Goal: Task Accomplishment & Management: Manage account settings

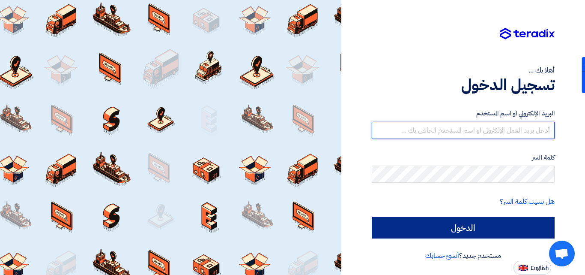
type input "[EMAIL_ADDRESS][DOMAIN_NAME]"
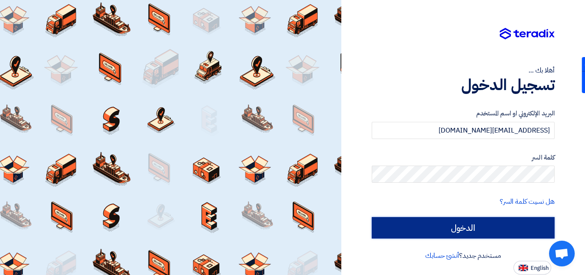
click at [486, 226] on input "الدخول" at bounding box center [463, 227] width 183 height 21
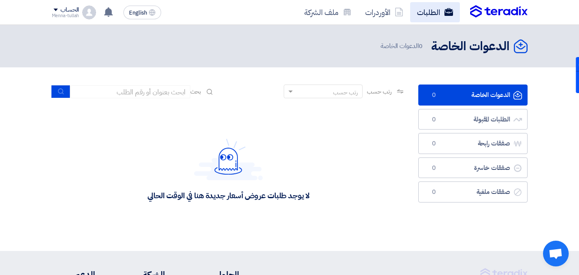
click at [431, 12] on link "الطلبات" at bounding box center [435, 12] width 50 height 20
click at [430, 13] on link "الطلبات" at bounding box center [435, 12] width 50 height 20
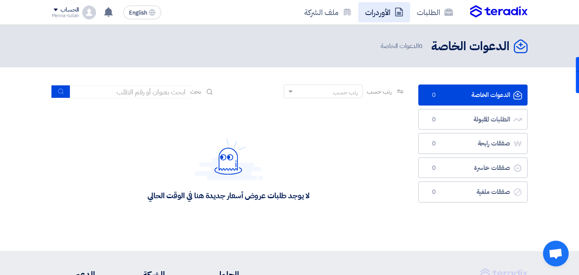
click at [391, 11] on link "الأوردرات" at bounding box center [384, 12] width 52 height 20
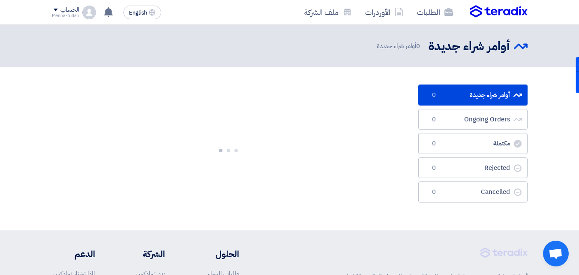
click at [391, 11] on link "الأوردرات" at bounding box center [384, 12] width 52 height 20
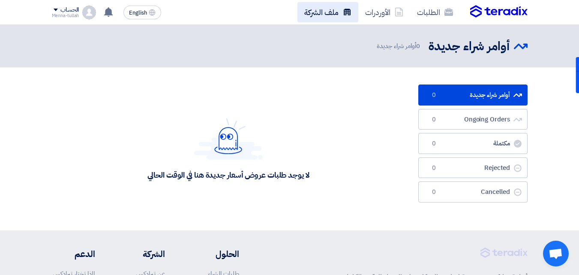
click at [330, 13] on link "ملف الشركة" at bounding box center [327, 12] width 61 height 20
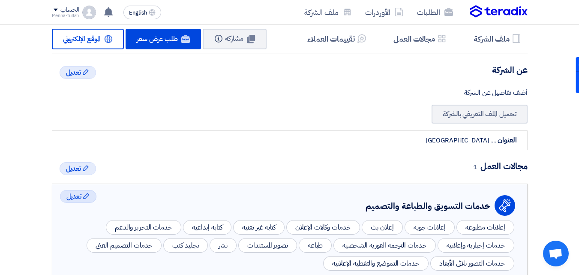
scroll to position [214, 0]
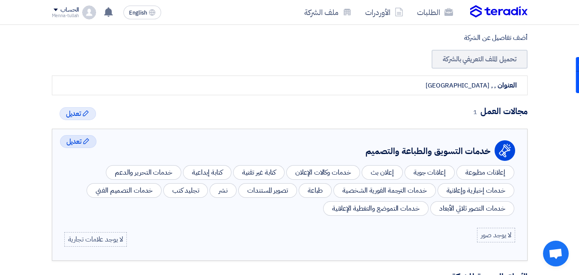
click at [484, 175] on div "إعلانات مطبوعة" at bounding box center [485, 172] width 58 height 15
click at [472, 207] on div "خدمات التصور ثلاثي الأبعاد" at bounding box center [472, 208] width 84 height 15
click at [127, 190] on div "خدمات التصميم الفني" at bounding box center [124, 190] width 75 height 15
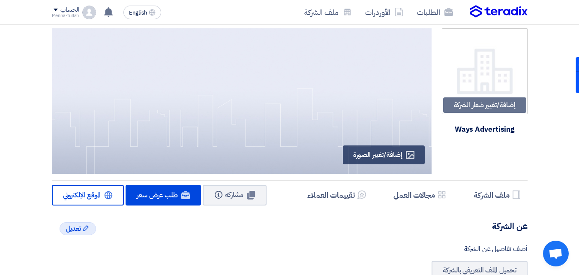
scroll to position [0, 0]
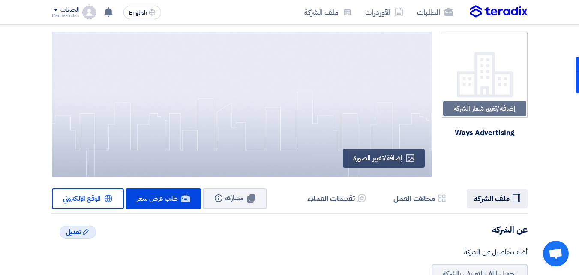
click at [495, 196] on h5 "ملف الشركة" at bounding box center [491, 198] width 36 height 10
click at [415, 199] on h5 "مجالات العمل" at bounding box center [414, 198] width 42 height 10
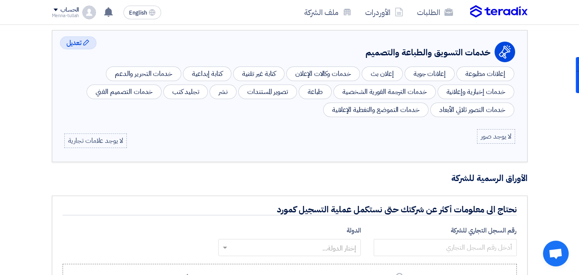
scroll to position [332, 0]
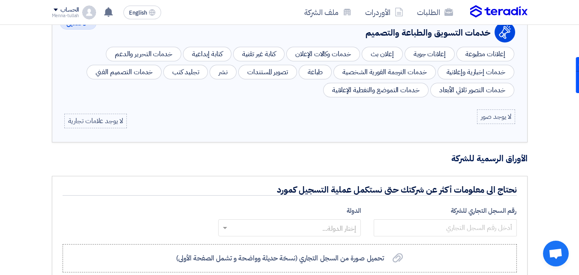
click at [323, 53] on div "خدمات وكالات الإعلان" at bounding box center [322, 54] width 73 height 15
drag, startPoint x: 304, startPoint y: 51, endPoint x: 333, endPoint y: 50, distance: 29.1
click at [333, 50] on div "خدمات وكالات الإعلان" at bounding box center [322, 54] width 73 height 15
click at [323, 123] on div "لا يوجد صور لا يوجد علامات تجارية" at bounding box center [289, 118] width 451 height 19
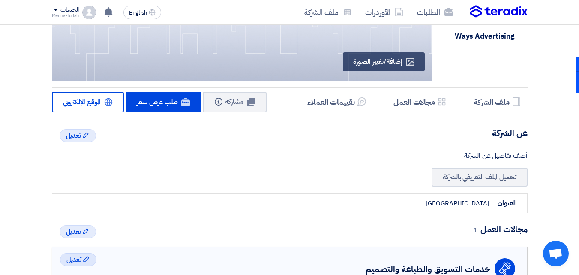
scroll to position [75, 0]
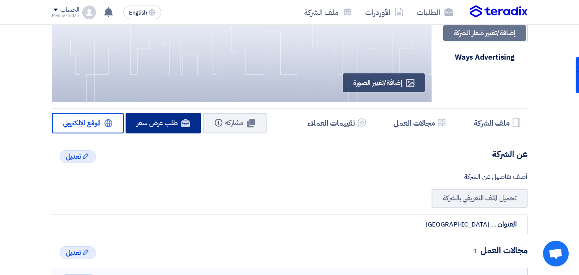
click at [164, 126] on span "طلب عرض سعر" at bounding box center [157, 123] width 41 height 10
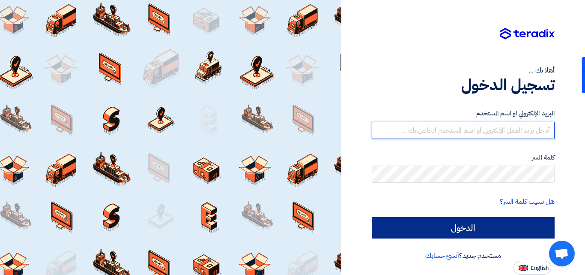
type input "[EMAIL_ADDRESS][DOMAIN_NAME]"
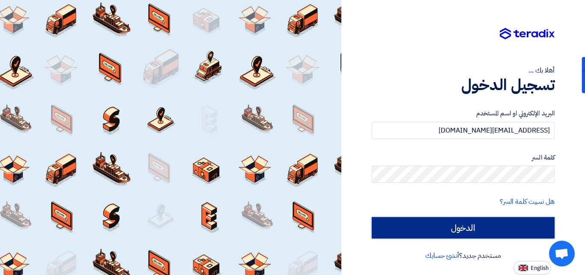
click at [488, 227] on input "الدخول" at bounding box center [463, 227] width 183 height 21
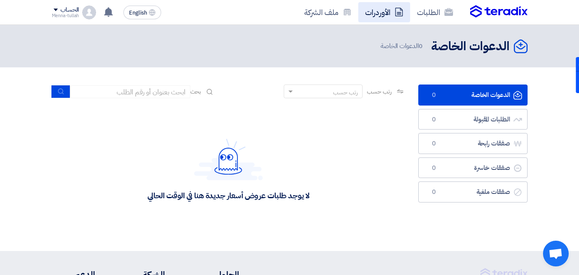
click at [375, 9] on link "الأوردرات" at bounding box center [384, 12] width 52 height 20
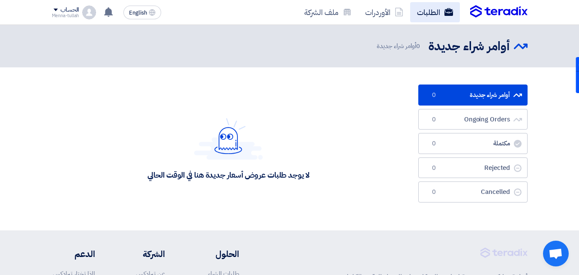
click at [442, 15] on link "الطلبات" at bounding box center [435, 12] width 50 height 20
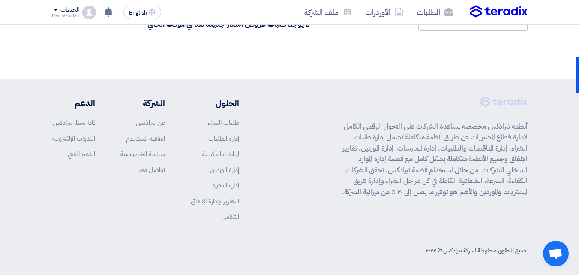
scroll to position [173, 0]
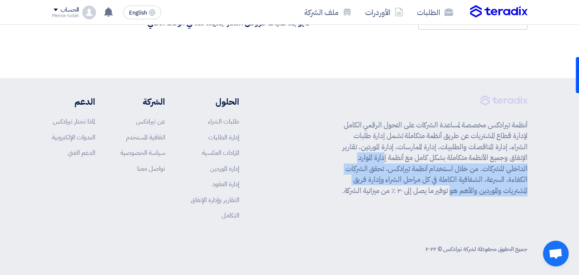
drag, startPoint x: 412, startPoint y: 155, endPoint x: 469, endPoint y: 194, distance: 68.9
click at [472, 194] on p "أنظمة تيرادكس مخصصة لمساعدة الشركات على التحول الرقمي الكامل لإدارة قطاع المشتر…" at bounding box center [432, 158] width 190 height 77
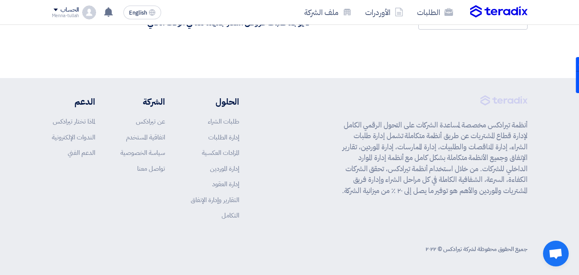
click at [410, 224] on div "أنظمة تيرادكس مخصصة لمساعدة الشركات على التحول الرقمي الكامل لإدارة قطاع المشتر…" at bounding box center [432, 164] width 190 height 138
click at [221, 120] on link "طلبات الشراء" at bounding box center [223, 121] width 31 height 9
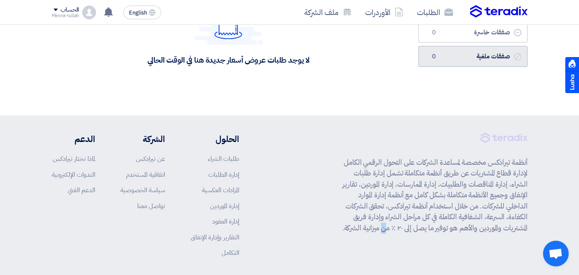
scroll to position [130, 0]
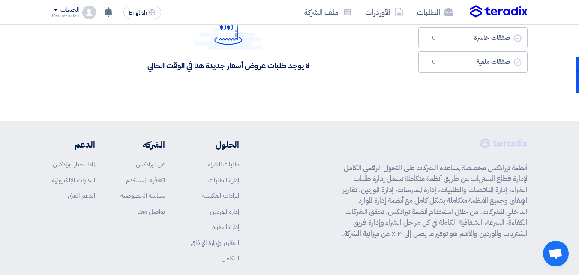
click at [359, 91] on div "لا يوجد طلبات عروض أسعار جديدة هنا في الوقت الحالي" at bounding box center [228, 39] width 353 height 128
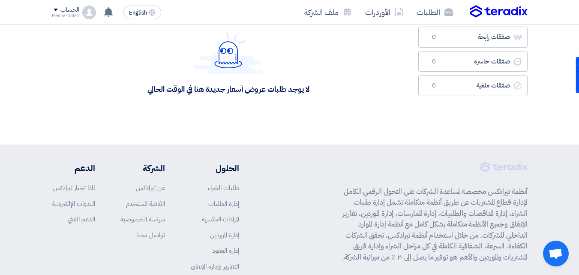
scroll to position [87, 0]
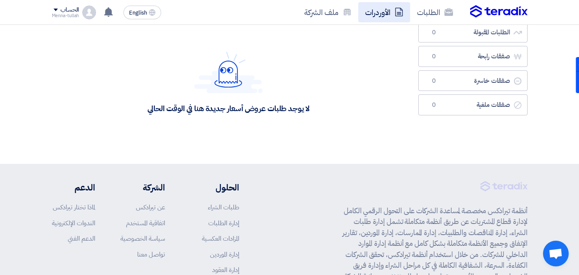
click at [398, 12] on icon at bounding box center [398, 12] width 9 height 9
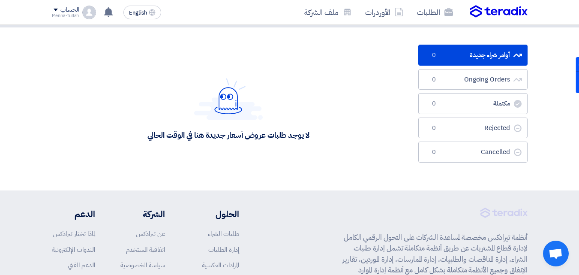
scroll to position [43, 0]
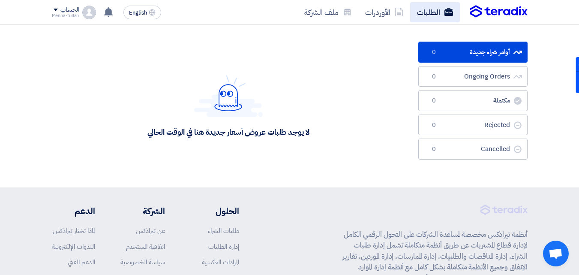
click at [438, 15] on link "الطلبات" at bounding box center [435, 12] width 50 height 20
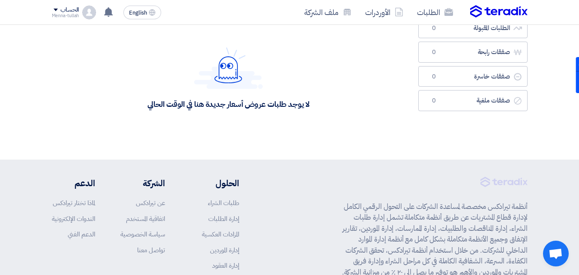
scroll to position [86, 0]
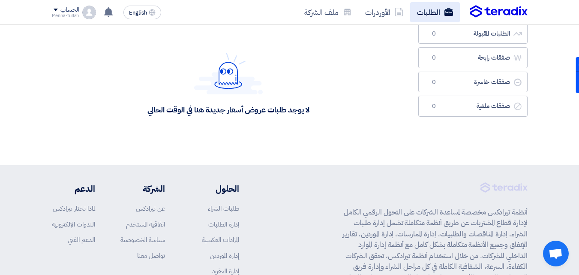
click at [430, 17] on link "الطلبات" at bounding box center [435, 12] width 50 height 20
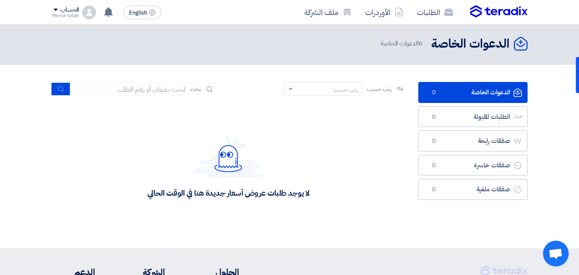
scroll to position [0, 0]
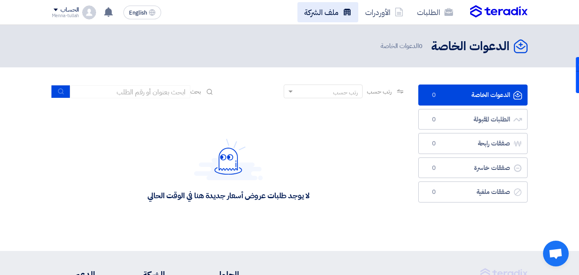
click at [335, 6] on link "ملف الشركة" at bounding box center [327, 12] width 61 height 20
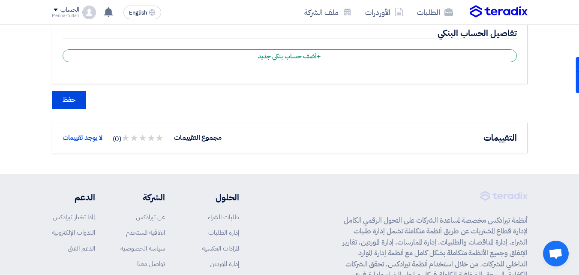
scroll to position [685, 0]
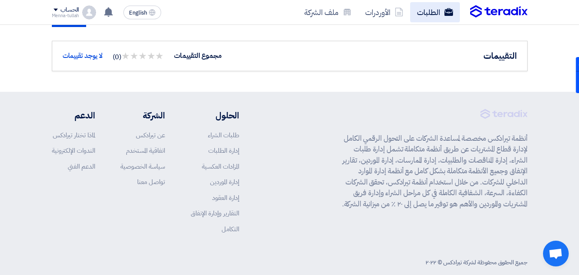
click at [444, 10] on icon at bounding box center [448, 12] width 9 height 9
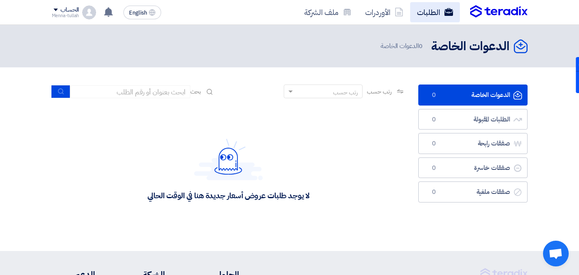
click at [428, 11] on link "الطلبات" at bounding box center [435, 12] width 50 height 20
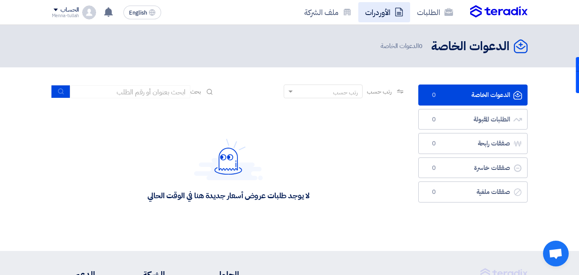
click at [392, 15] on link "الأوردرات" at bounding box center [384, 12] width 52 height 20
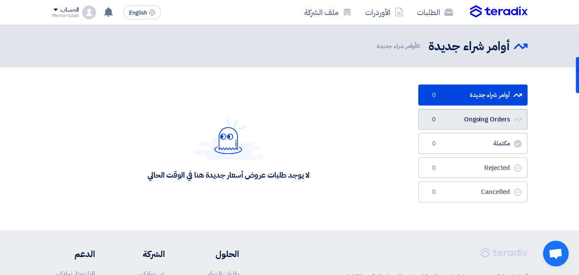
click at [499, 125] on link "Ongoing Orders Ongoing Orders 0" at bounding box center [472, 119] width 109 height 21
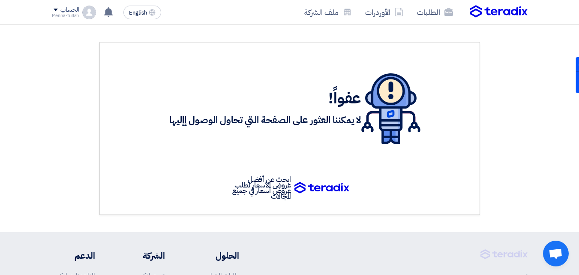
click at [60, 10] on div "الحساب" at bounding box center [65, 9] width 27 height 7
click at [62, 153] on div "عفواً! لا يمكننا العثور على الصفحة التي تحاول الوصول إإليها ابحث عن أفضل عروض ا…" at bounding box center [289, 128] width 488 height 173
click at [60, 11] on div "الحساب" at bounding box center [65, 9] width 27 height 7
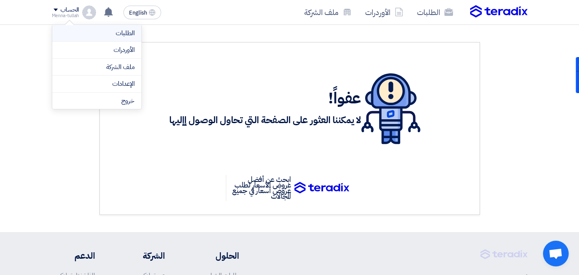
click at [99, 33] on link "الطلبات" at bounding box center [96, 33] width 75 height 10
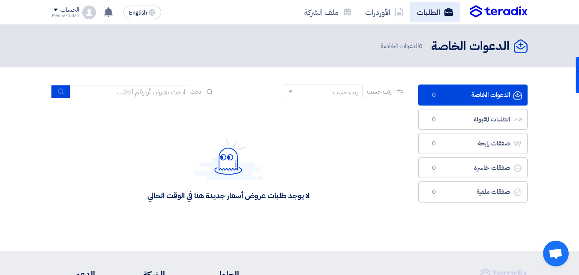
click at [440, 13] on link "الطلبات" at bounding box center [435, 12] width 50 height 20
click at [440, 12] on link "الطلبات" at bounding box center [435, 12] width 50 height 20
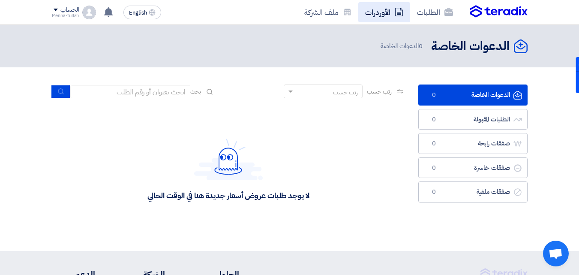
click at [378, 16] on link "الأوردرات" at bounding box center [384, 12] width 52 height 20
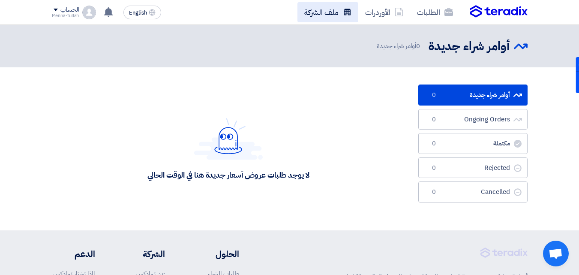
click at [338, 8] on link "ملف الشركة" at bounding box center [327, 12] width 61 height 20
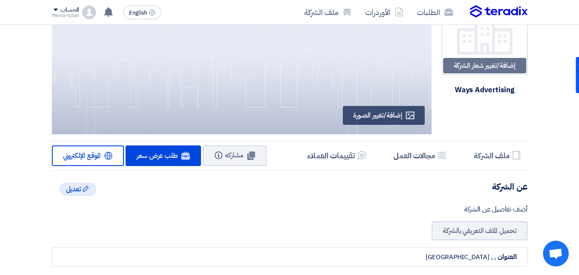
scroll to position [86, 0]
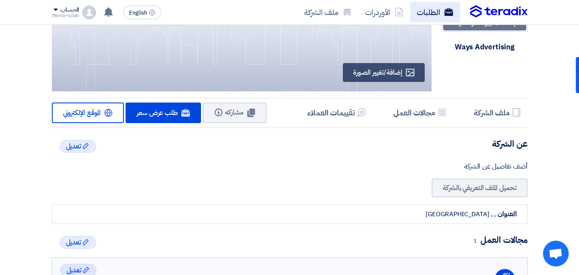
click at [441, 11] on link "الطلبات" at bounding box center [435, 12] width 50 height 20
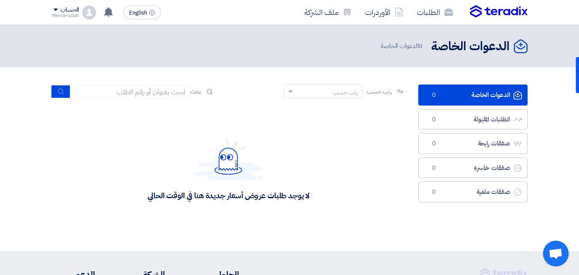
click at [54, 9] on span at bounding box center [56, 10] width 4 height 3
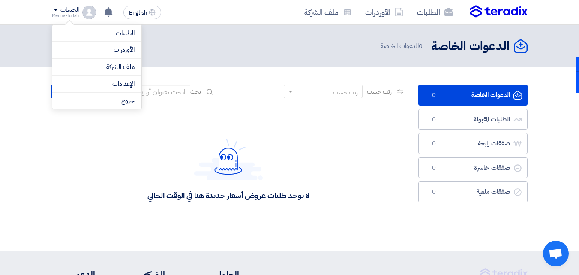
click at [27, 14] on nav "الطلبات الأوردرات ملف الشركة English EN لا توجد إشعارات جديدة لديك الحساب Menna…" at bounding box center [289, 12] width 579 height 25
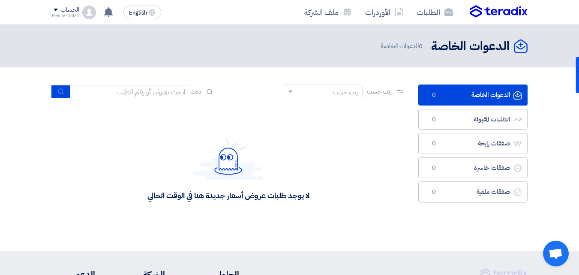
click at [82, 12] on div "الحساب Menna-tullah الطلبات الأوردرات ملف الشركة الإعدادات خروج" at bounding box center [74, 13] width 45 height 14
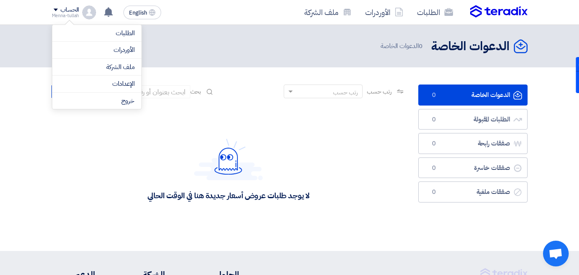
click at [72, 7] on div "الحساب" at bounding box center [69, 9] width 18 height 7
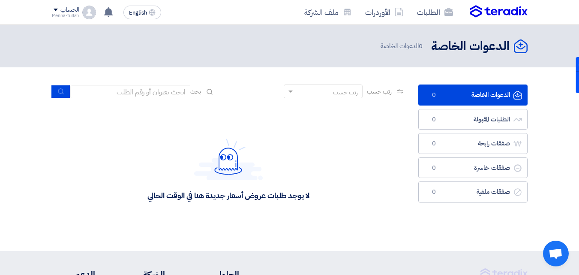
click at [83, 27] on header "الدعوات الخاصة الدعوات الخاصة 0 الدعوات الخاصة" at bounding box center [289, 46] width 579 height 42
click at [58, 9] on div "الحساب" at bounding box center [65, 9] width 27 height 7
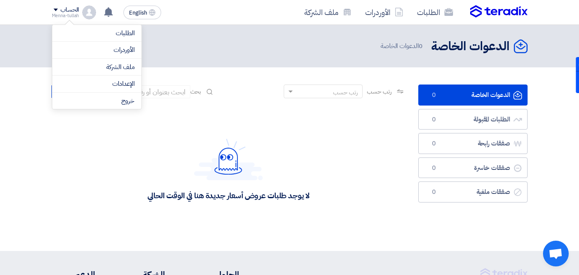
click at [71, 13] on div "Menna-tullah" at bounding box center [65, 15] width 27 height 5
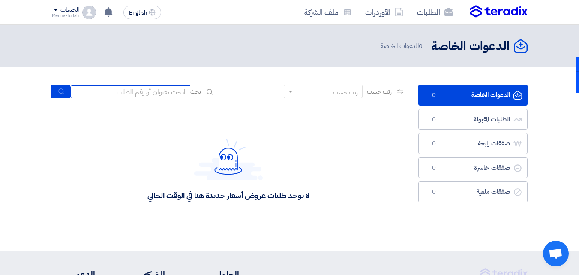
click at [166, 90] on input at bounding box center [130, 91] width 120 height 13
type input "ا"
click at [57, 9] on span at bounding box center [56, 10] width 4 height 3
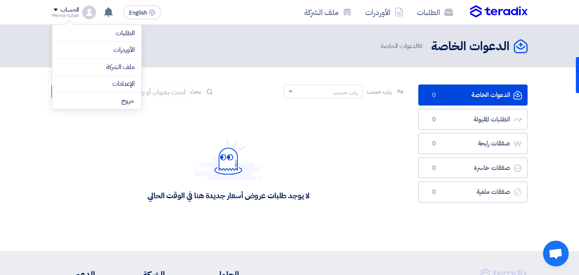
click at [240, 80] on section "الدعوات الخاصة الدعوات الخاصة 0 الطلبات المقبولة الطلبات المقبولة 0 صفقات رابحة…" at bounding box center [289, 158] width 579 height 183
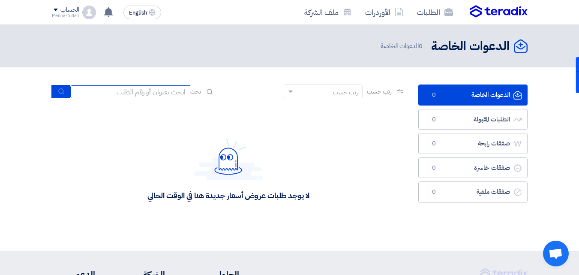
click at [175, 93] on input at bounding box center [130, 91] width 120 height 13
click at [109, 125] on div "لا يوجد طلبات عروض أسعار جديدة هنا في الوقت الحالي" at bounding box center [228, 169] width 353 height 128
click at [144, 90] on input at bounding box center [130, 91] width 120 height 13
click at [199, 77] on section "الدعوات الخاصة الدعوات الخاصة 0 الطلبات المقبولة الطلبات المقبولة 0 صفقات رابحة…" at bounding box center [289, 158] width 579 height 183
click at [162, 90] on input at bounding box center [130, 91] width 120 height 13
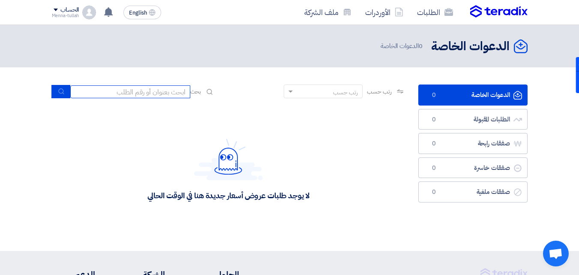
paste input "71692"
type input "71692"
click at [63, 87] on button "submit" at bounding box center [60, 91] width 19 height 13
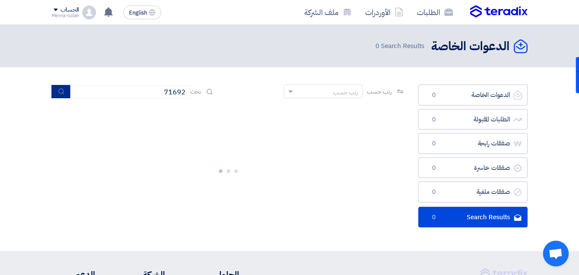
click at [62, 90] on use "submit" at bounding box center [61, 92] width 6 height 6
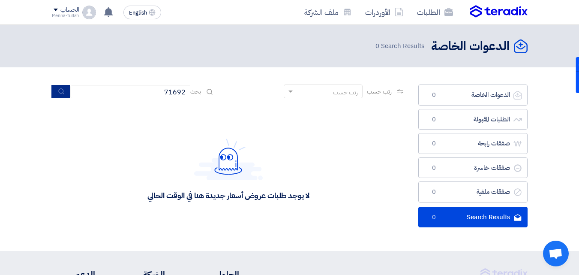
click at [62, 90] on use "submit" at bounding box center [61, 92] width 6 height 6
click at [472, 220] on link "Search Results Search Results 0" at bounding box center [472, 216] width 109 height 21
drag, startPoint x: 248, startPoint y: 202, endPoint x: 242, endPoint y: 197, distance: 7.3
click at [242, 197] on div "لا يوجد طلبات عروض أسعار جديدة هنا في الوقت الحالي" at bounding box center [228, 169] width 353 height 128
click at [63, 94] on icon "submit" at bounding box center [61, 91] width 7 height 7
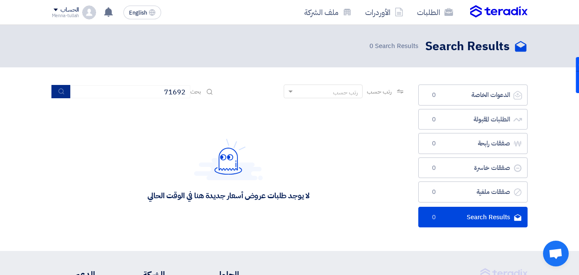
click at [63, 92] on icon "submit" at bounding box center [61, 91] width 7 height 7
click at [59, 6] on div "الحساب" at bounding box center [65, 9] width 27 height 7
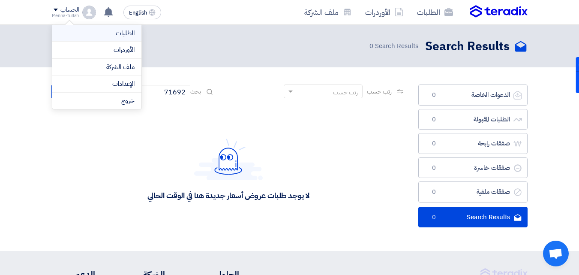
click at [109, 36] on link "الطلبات" at bounding box center [96, 33] width 75 height 10
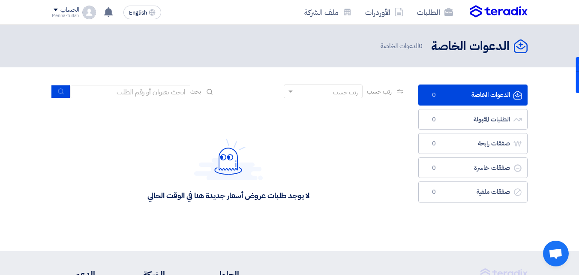
click at [60, 10] on div "الحساب" at bounding box center [65, 9] width 27 height 7
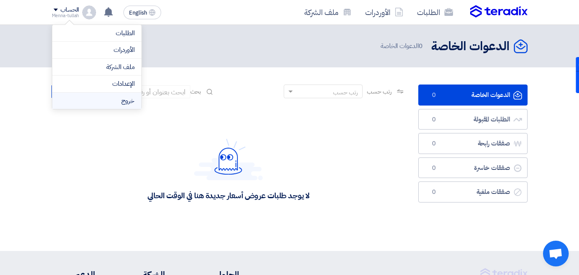
click at [118, 108] on li "خروج" at bounding box center [96, 101] width 89 height 17
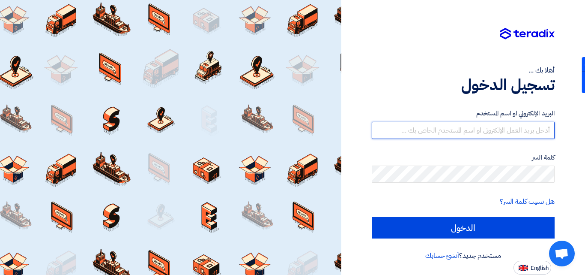
type input "menna.essam@waysadvertising.com"
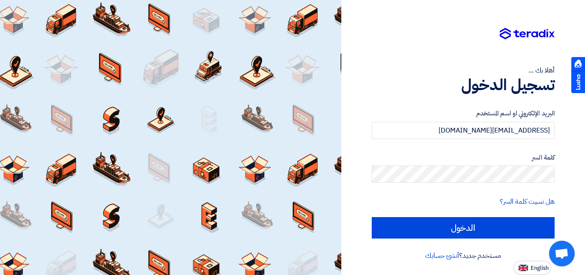
click at [538, 69] on div "أهلا بك ..." at bounding box center [463, 70] width 183 height 10
click at [512, 110] on label "البريد الإلكتروني او اسم المستخدم" at bounding box center [463, 113] width 183 height 10
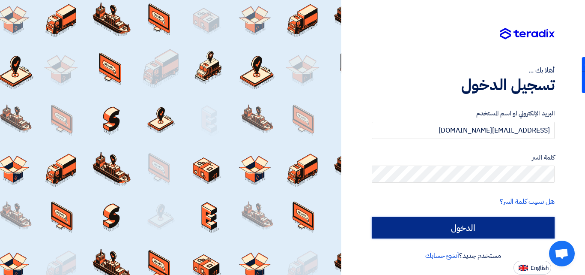
click at [496, 227] on input "الدخول" at bounding box center [463, 227] width 183 height 21
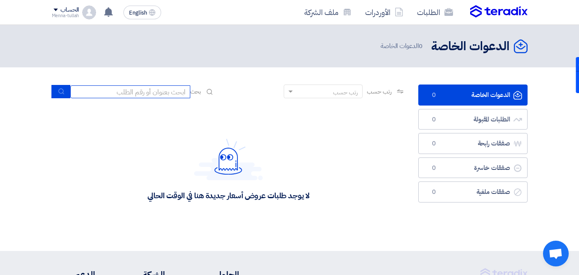
paste input "71692"
type input "71692"
click at [64, 96] on button "submit" at bounding box center [60, 91] width 19 height 13
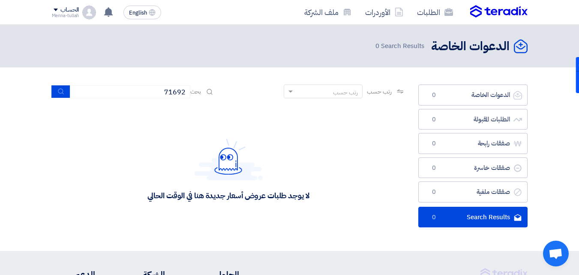
click at [59, 82] on section "الدعوات الخاصة الدعوات الخاصة 0 الطلبات المقبولة الطلبات المقبولة 0 صفقات رابحة…" at bounding box center [289, 158] width 579 height 183
click at [63, 88] on icon "submit" at bounding box center [61, 91] width 7 height 7
click at [63, 89] on icon "submit" at bounding box center [61, 91] width 7 height 7
click at [73, 7] on div "الحساب" at bounding box center [69, 9] width 18 height 7
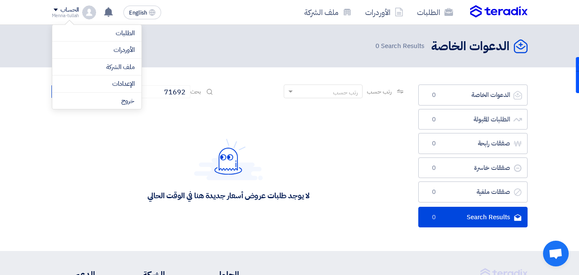
click at [87, 15] on img at bounding box center [89, 13] width 14 height 14
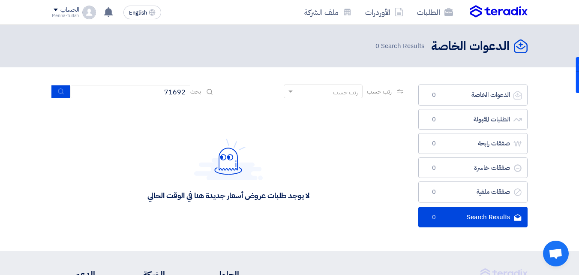
click at [87, 15] on img at bounding box center [89, 13] width 14 height 14
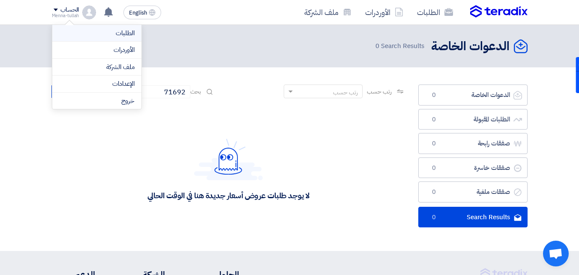
click at [99, 32] on link "الطلبات" at bounding box center [96, 33] width 75 height 10
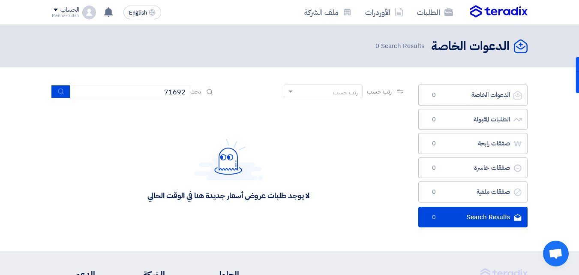
click at [88, 6] on img at bounding box center [89, 13] width 14 height 14
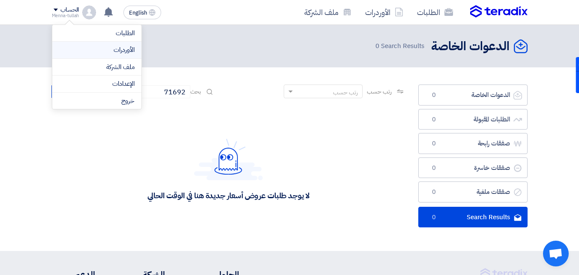
click at [102, 51] on link "الأوردرات" at bounding box center [96, 50] width 75 height 10
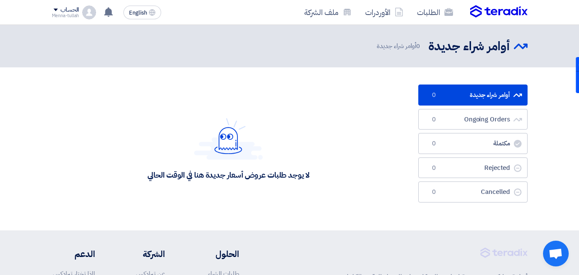
click at [84, 9] on img at bounding box center [89, 13] width 14 height 14
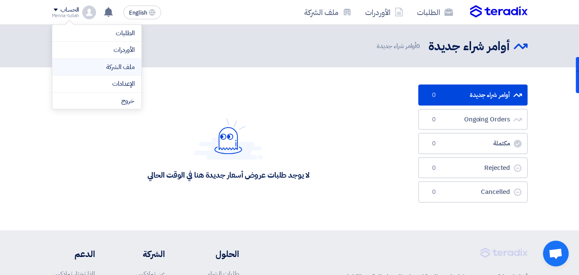
click at [114, 66] on link "ملف الشركة" at bounding box center [96, 67] width 75 height 10
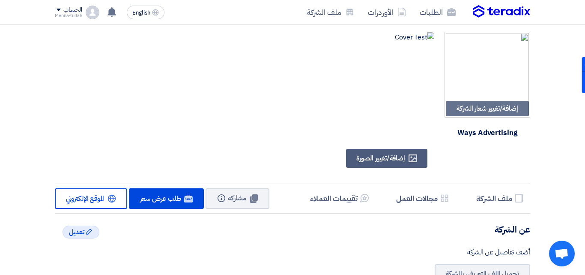
click at [95, 13] on img at bounding box center [93, 13] width 14 height 14
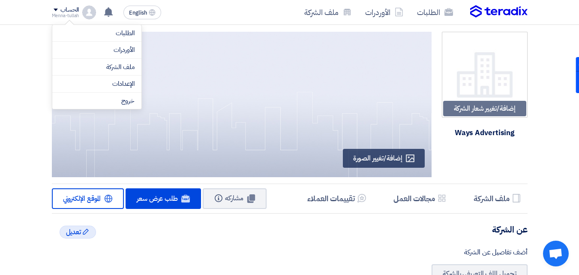
click at [57, 11] on div "الحساب" at bounding box center [65, 9] width 27 height 7
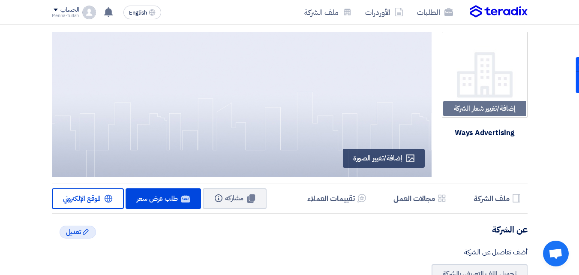
click at [79, 11] on div "الحساب" at bounding box center [69, 9] width 18 height 7
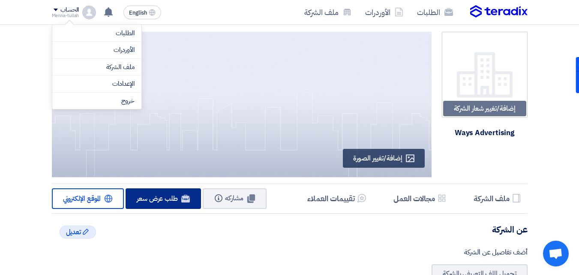
click at [173, 202] on span "طلب عرض سعر" at bounding box center [157, 198] width 41 height 10
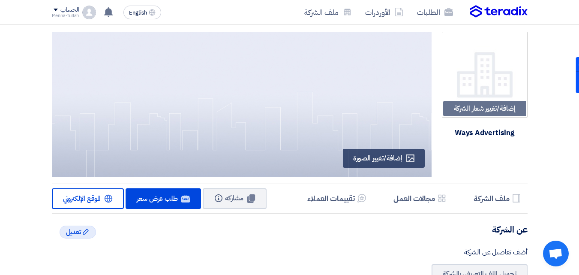
click at [483, 132] on div "Ways Advertising" at bounding box center [484, 132] width 66 height 19
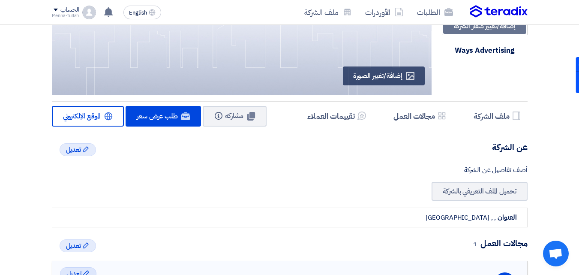
scroll to position [86, 0]
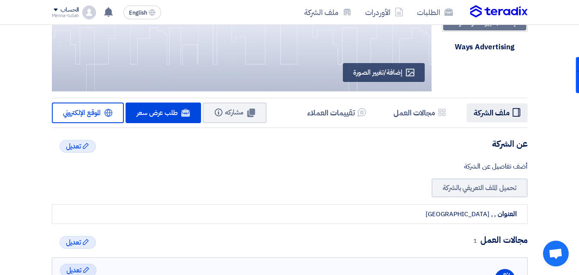
click at [493, 114] on h5 "ملف الشركة" at bounding box center [491, 113] width 36 height 10
drag, startPoint x: 384, startPoint y: 154, endPoint x: 428, endPoint y: 132, distance: 49.4
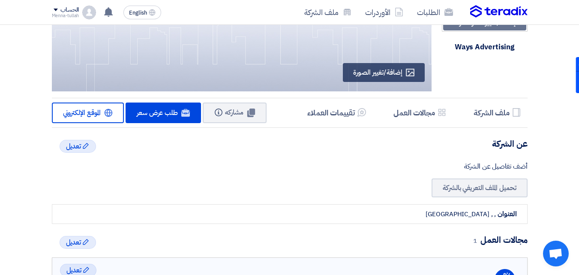
click at [383, 152] on div "Edit تعديل عن الشركة أضف تفاصيل عن الشركة تحميل الملف التعريفي بالشركة العنوان …" at bounding box center [289, 181] width 475 height 86
click at [514, 113] on icon "Profile" at bounding box center [516, 112] width 9 height 9
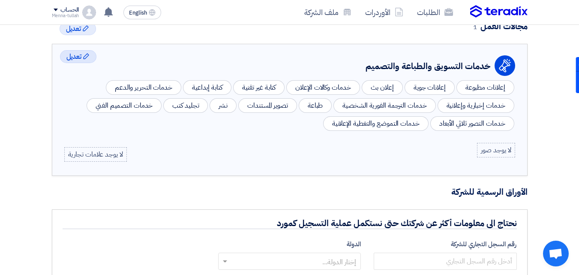
scroll to position [257, 0]
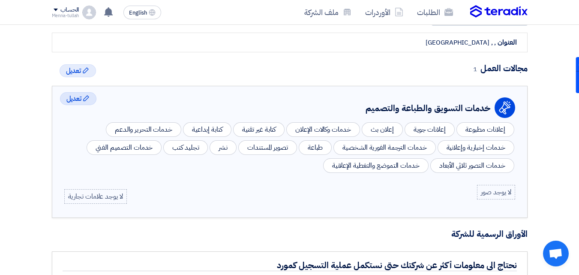
click at [153, 129] on div "خدمات التحرير والدعم" at bounding box center [143, 129] width 75 height 15
drag, startPoint x: 154, startPoint y: 128, endPoint x: 133, endPoint y: 127, distance: 21.5
click at [133, 127] on div "خدمات التحرير والدعم" at bounding box center [143, 129] width 75 height 15
click at [173, 100] on div "Profile خدمات التسويق والطباعة والتصميم" at bounding box center [289, 110] width 451 height 21
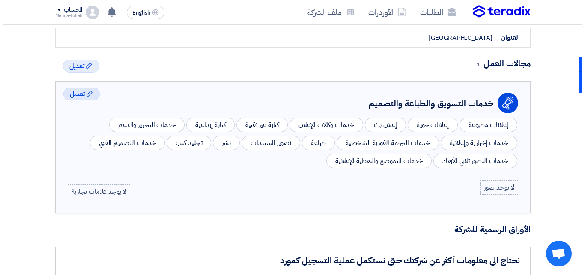
scroll to position [313, 0]
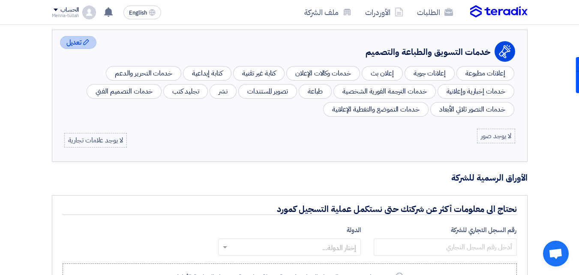
click at [90, 45] on icon "Edit" at bounding box center [86, 42] width 7 height 7
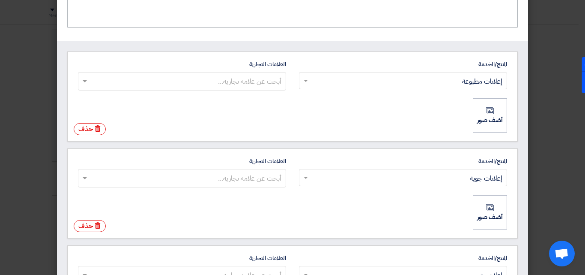
scroll to position [0, 0]
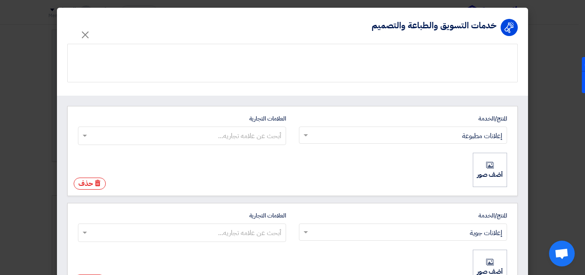
click at [215, 131] on input "العلامات التجارية أبحث عن علامه تجاريه..." at bounding box center [182, 135] width 200 height 14
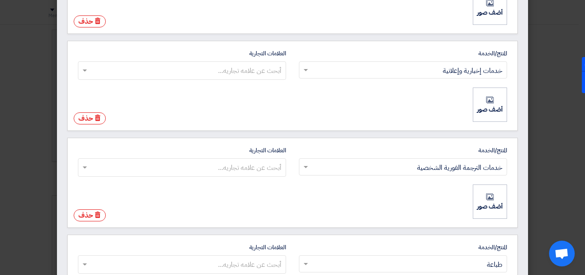
scroll to position [737, 0]
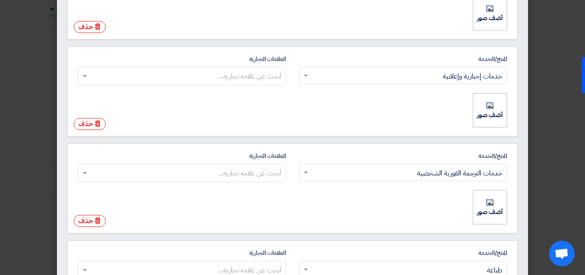
click at [286, 74] on div "أبحث عن علامه تجاريه..." at bounding box center [187, 76] width 197 height 18
click at [281, 74] on input "العلامات التجارية أبحث عن علامه تجاريه..." at bounding box center [182, 76] width 200 height 14
click at [89, 74] on input "العلامات التجارية أبحث عن علامه تجاريه... Type to search" at bounding box center [182, 76] width 200 height 14
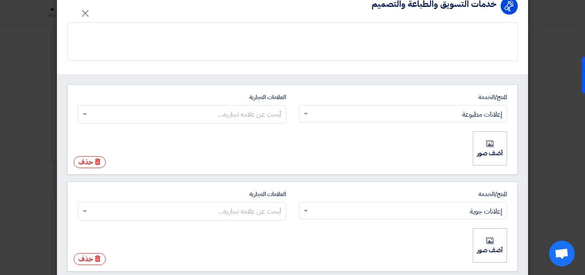
scroll to position [0, 0]
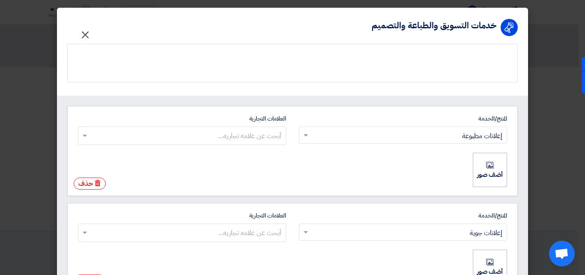
click at [88, 37] on span "×" at bounding box center [85, 34] width 10 height 26
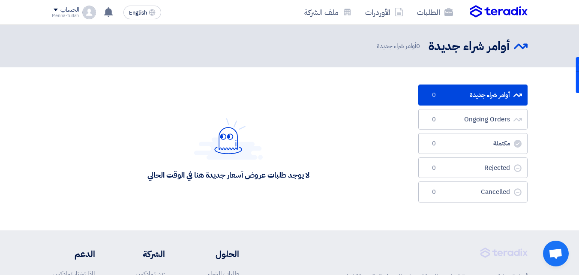
click at [387, 36] on header "أوامر شراء جديدة أوامر شراء جديدة 0 أوامر شراء جديدة" at bounding box center [289, 46] width 579 height 42
click at [450, 48] on h2 "أوامر شراء جديدة" at bounding box center [468, 46] width 81 height 17
click at [401, 11] on icon at bounding box center [398, 12] width 9 height 9
click at [394, 9] on link "الأوردرات" at bounding box center [384, 12] width 52 height 20
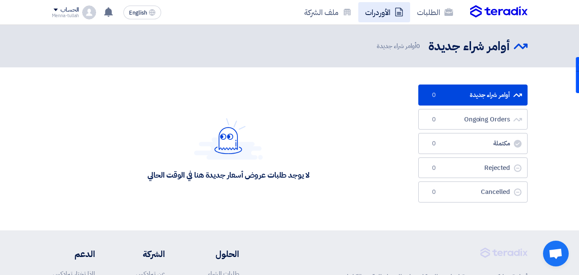
click at [373, 7] on link "الأوردرات" at bounding box center [384, 12] width 52 height 20
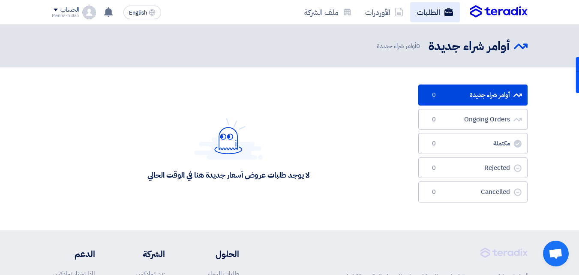
click at [439, 12] on link "الطلبات" at bounding box center [435, 12] width 50 height 20
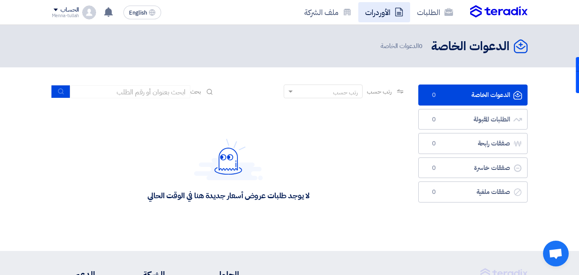
click at [377, 13] on link "الأوردرات" at bounding box center [384, 12] width 52 height 20
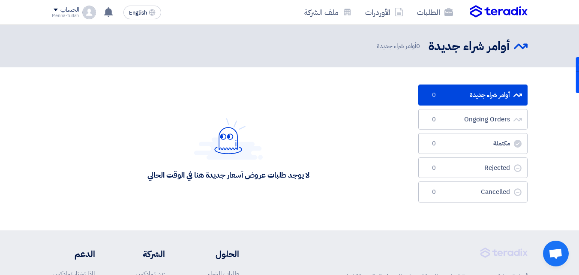
click at [61, 11] on div "الحساب" at bounding box center [69, 9] width 18 height 7
click at [52, 10] on div "الحساب" at bounding box center [65, 9] width 27 height 7
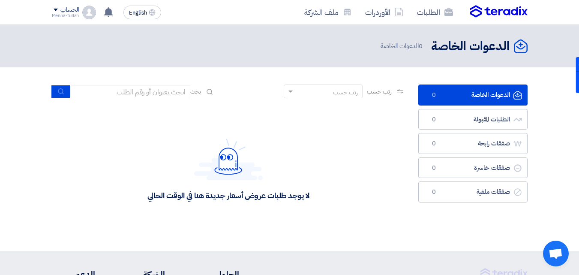
click at [58, 18] on div "Menna-tullah" at bounding box center [65, 15] width 27 height 5
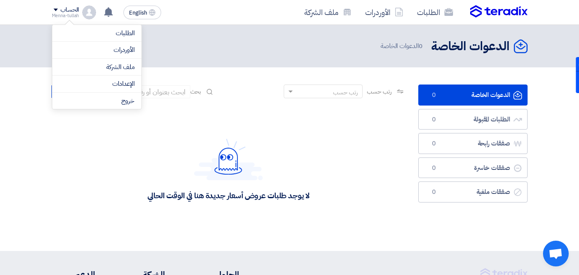
click at [87, 12] on img at bounding box center [89, 13] width 14 height 14
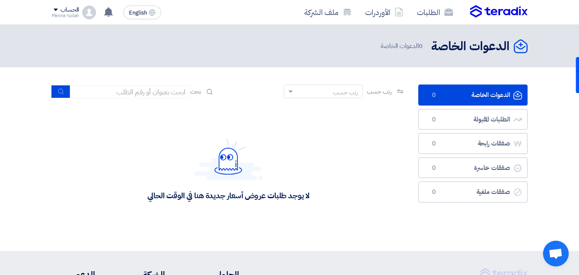
click at [87, 12] on img at bounding box center [89, 13] width 14 height 14
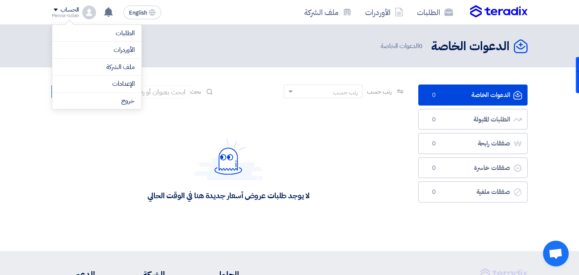
click at [102, 33] on link "الطلبات" at bounding box center [96, 33] width 75 height 10
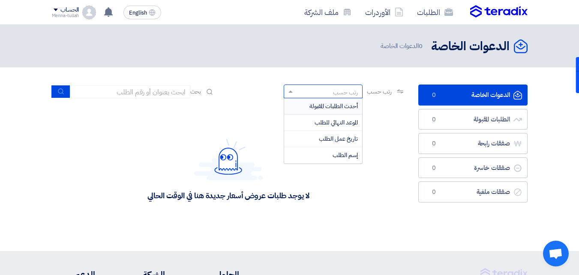
click at [284, 94] on span at bounding box center [289, 91] width 11 height 9
click at [251, 99] on div "رتب حسب رتب حسب أحدث الطلبات المقبولة الموعد النهائي للطلب تاريخ عمل الطلب إسم …" at bounding box center [228, 94] width 353 height 21
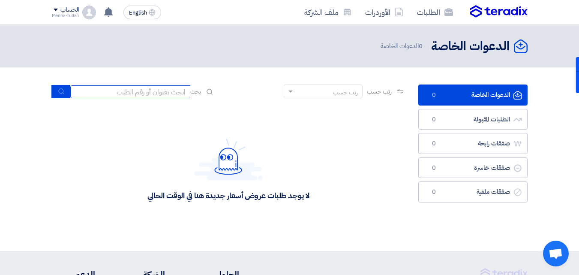
click at [123, 89] on input at bounding box center [130, 91] width 120 height 13
type input "71692"
click at [59, 90] on icon "submit" at bounding box center [61, 91] width 7 height 7
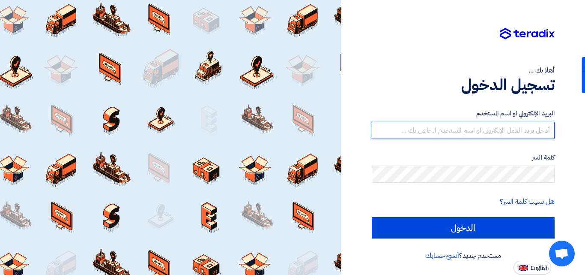
type input "[EMAIL_ADDRESS][DOMAIN_NAME]"
drag, startPoint x: 449, startPoint y: 130, endPoint x: 480, endPoint y: 127, distance: 30.6
click at [480, 127] on input "menna.essam@waysadvertising.com" at bounding box center [463, 130] width 183 height 17
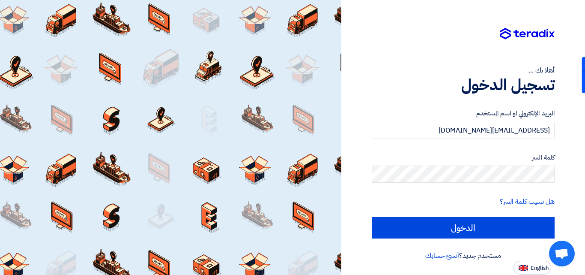
click at [428, 111] on label "البريد الإلكتروني او اسم المستخدم" at bounding box center [463, 113] width 183 height 10
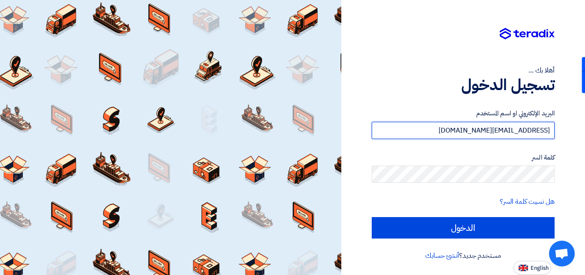
drag, startPoint x: 432, startPoint y: 128, endPoint x: 479, endPoint y: 117, distance: 48.7
click at [479, 117] on div "البريد الإلكتروني او اسم المستخدم menna.essam@waysadvertising.com" at bounding box center [463, 123] width 183 height 30
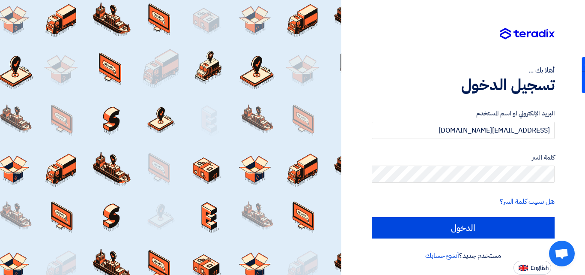
click at [374, 68] on div "أهلا بك ..." at bounding box center [463, 70] width 183 height 10
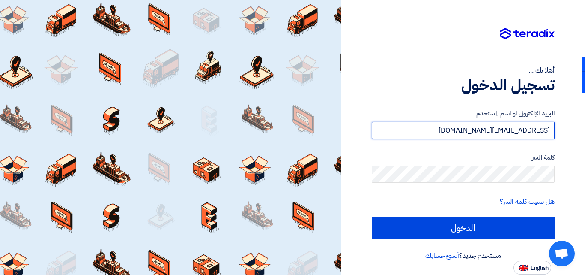
click at [413, 130] on input "menna.essam@waysadvertising.com" at bounding box center [463, 130] width 183 height 17
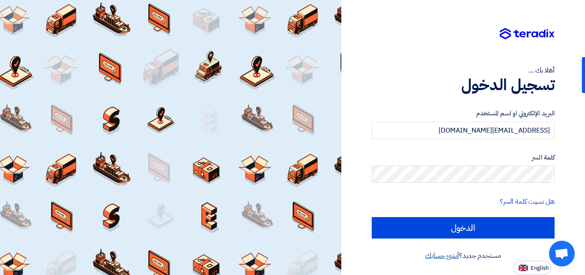
click at [449, 258] on link "أنشئ حسابك" at bounding box center [442, 255] width 34 height 10
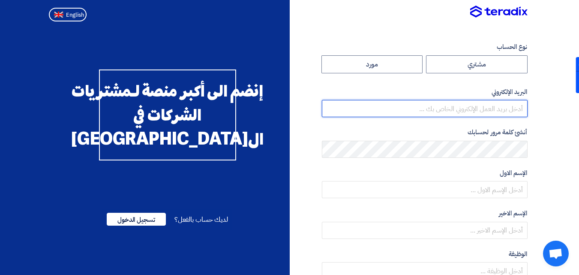
type input "menna.essam@waysadvertising.com"
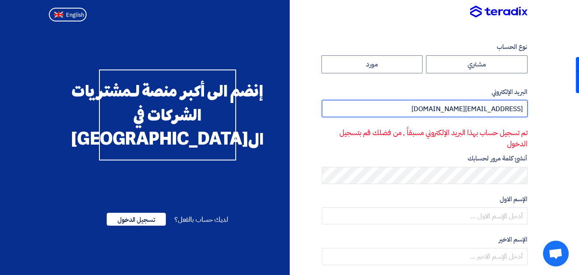
click at [400, 108] on input "menna.essam@waysadvertising.com" at bounding box center [425, 108] width 206 height 17
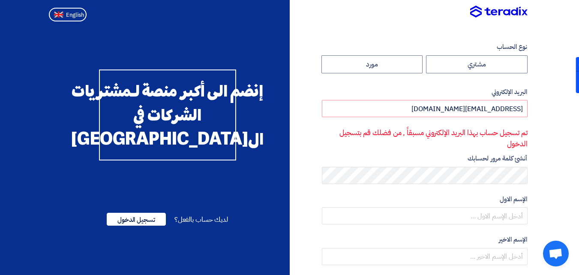
click at [317, 213] on div "نوع الحساب مشتري مورد البريد الإلكتروني menna.essam@waysadvertising.com تم تسجي…" at bounding box center [412, 260] width 244 height 437
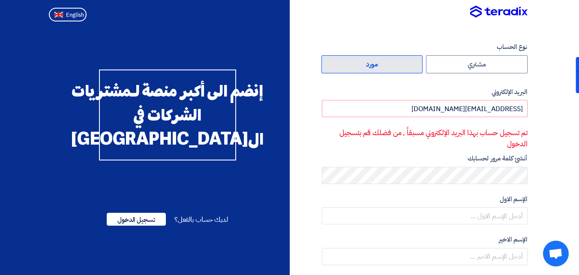
click at [384, 61] on label "مورد" at bounding box center [372, 64] width 102 height 18
click at [384, 61] on input "مورد" at bounding box center [372, 64] width 101 height 17
radio input "true"
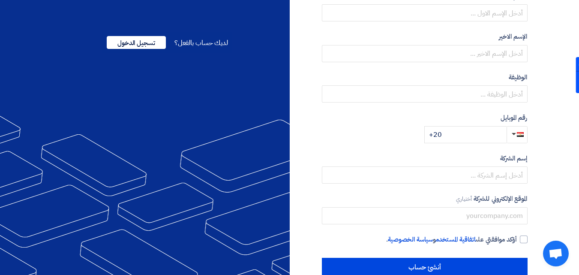
scroll to position [195, 0]
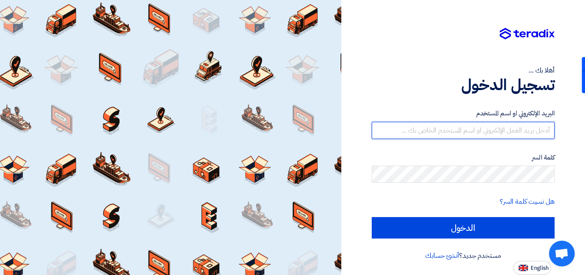
type input "menna.essam@waysadvertising.com"
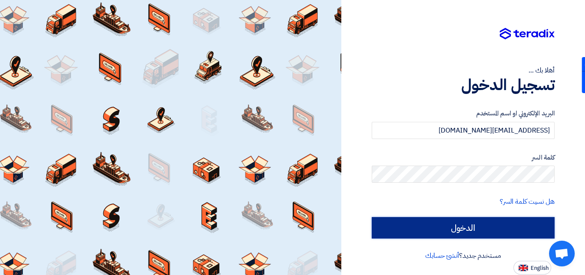
click at [457, 228] on input "الدخول" at bounding box center [463, 227] width 183 height 21
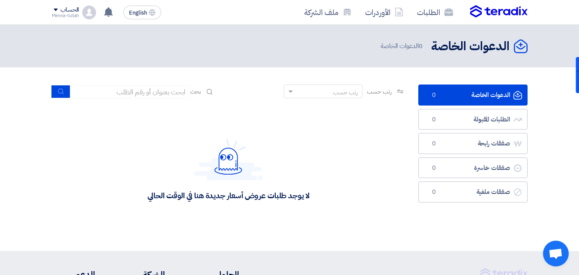
click at [57, 12] on div "الحساب" at bounding box center [65, 9] width 27 height 7
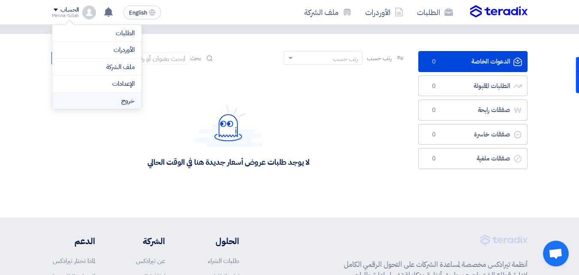
scroll to position [43, 0]
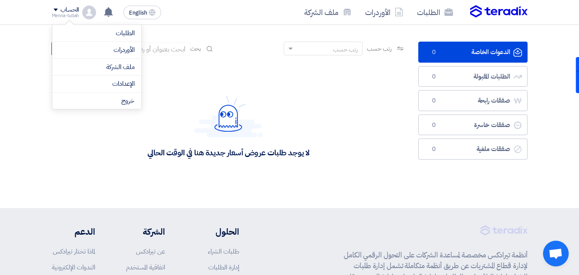
click at [185, 96] on div "لا يوجد طلبات عروض أسعار جديدة هنا في الوقت الحالي" at bounding box center [227, 127] width 161 height 62
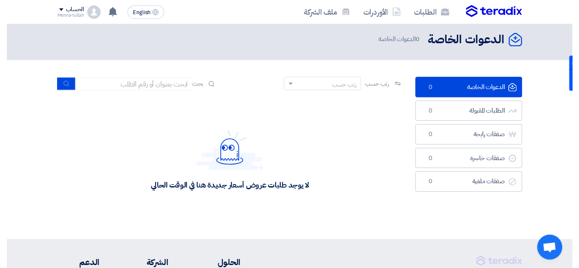
scroll to position [0, 0]
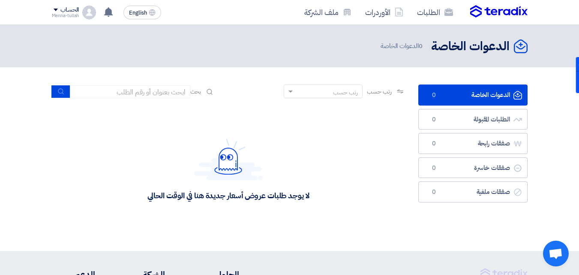
click at [57, 9] on span at bounding box center [56, 10] width 4 height 3
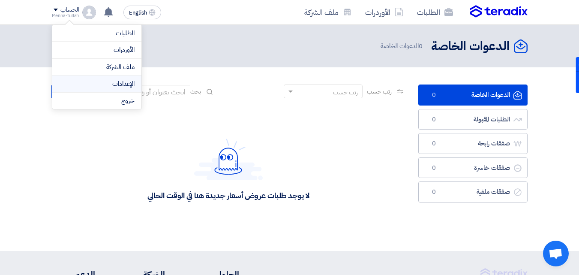
click at [100, 87] on link "الإعدادات" at bounding box center [96, 84] width 75 height 10
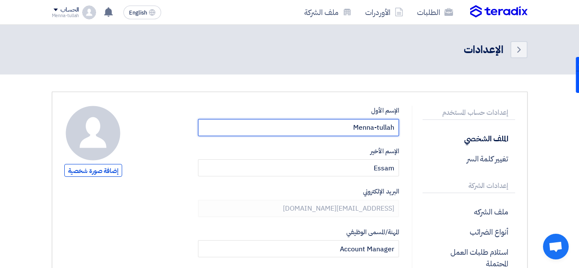
drag, startPoint x: 338, startPoint y: 128, endPoint x: 407, endPoint y: 131, distance: 68.6
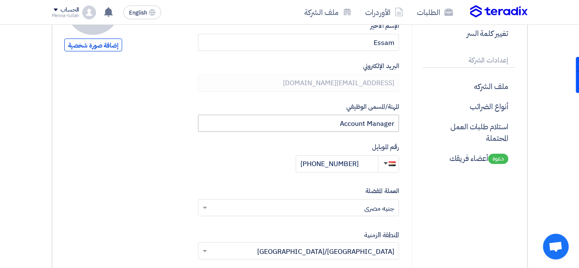
scroll to position [128, 0]
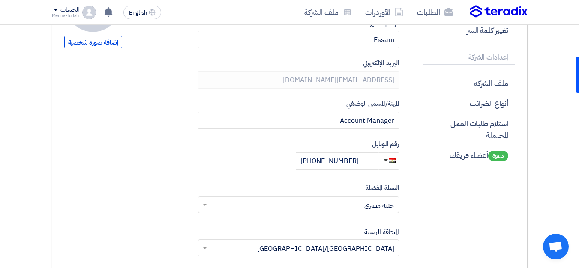
click at [416, 95] on div "إعدادات حساب المستخدم الملف الشخصي تغيير كلمة السر إعدادات الشركة ملف الشركه أن…" at bounding box center [289, 207] width 463 height 461
click at [322, 94] on div "الإسم الأول Menna-tullah الإسم الأخير Essam البريد الإلكتروني menna.essam@waysa…" at bounding box center [298, 196] width 201 height 439
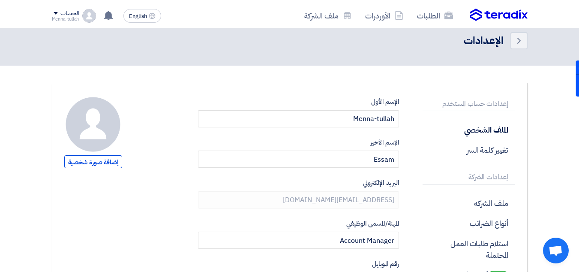
scroll to position [0, 0]
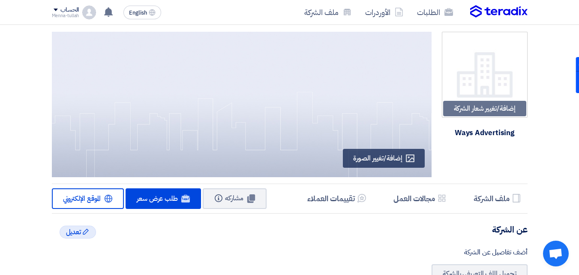
click at [68, 14] on div "Menna-tullah" at bounding box center [65, 15] width 27 height 5
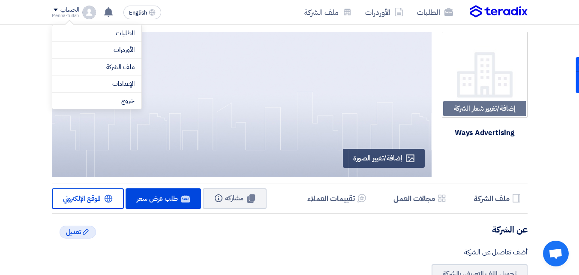
click at [73, 8] on div "الحساب" at bounding box center [69, 9] width 18 height 7
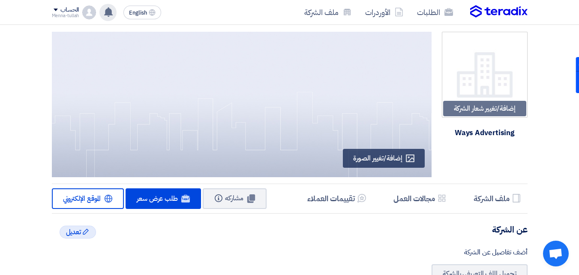
click at [100, 11] on div "لا توجد إشعارات جديدة لديك" at bounding box center [107, 12] width 17 height 17
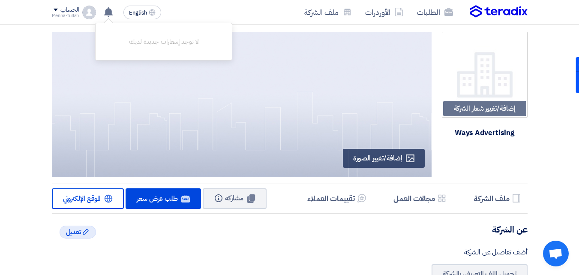
click at [87, 11] on img at bounding box center [89, 13] width 14 height 14
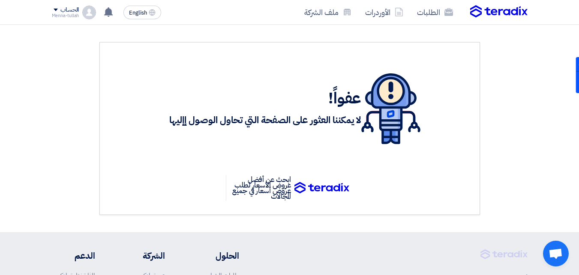
click at [61, 6] on div "الحساب" at bounding box center [69, 9] width 18 height 7
click at [279, 194] on p "ابحث عن أفضل عروض الأسعار لطلب عروض أسعار في جميع المجالات" at bounding box center [260, 188] width 69 height 26
click at [337, 180] on div "ابحث عن أفضل عروض الأسعار لطلب عروض أسعار في جميع المجالات" at bounding box center [290, 188] width 128 height 26
